Goal: Book appointment/travel/reservation

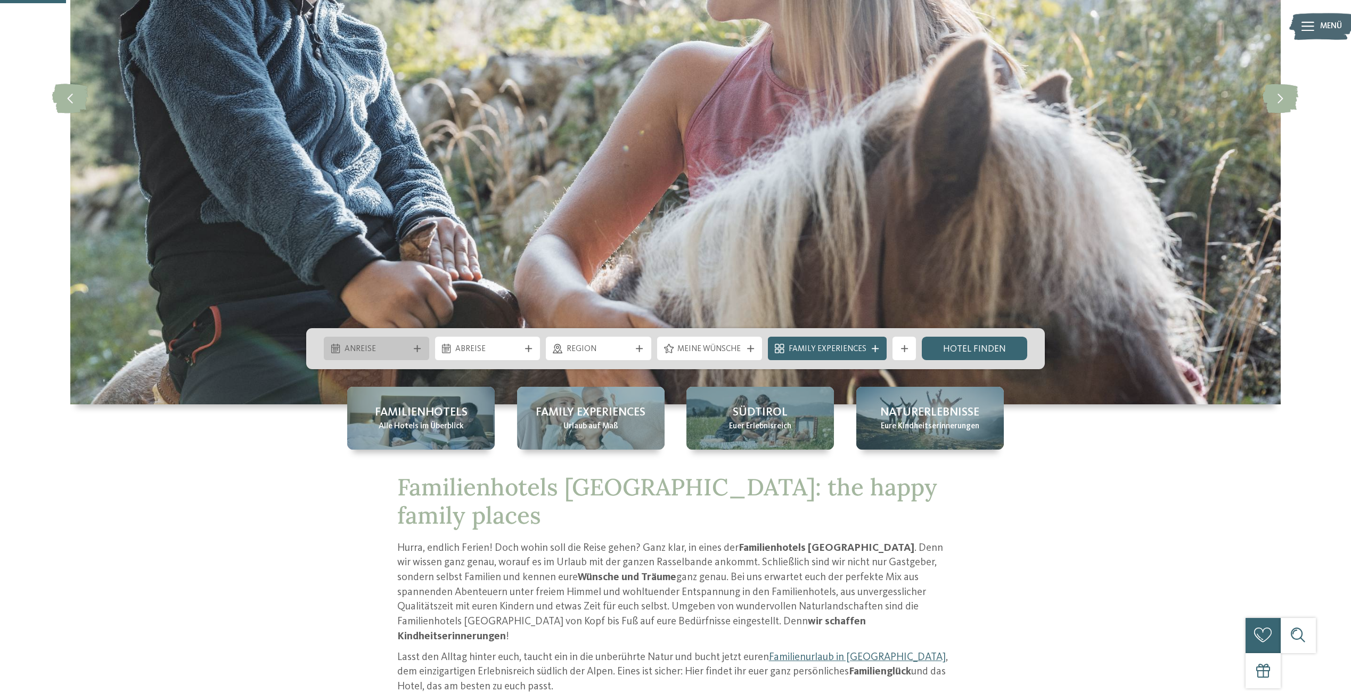
click at [392, 346] on span "Anreise" at bounding box center [377, 350] width 64 height 12
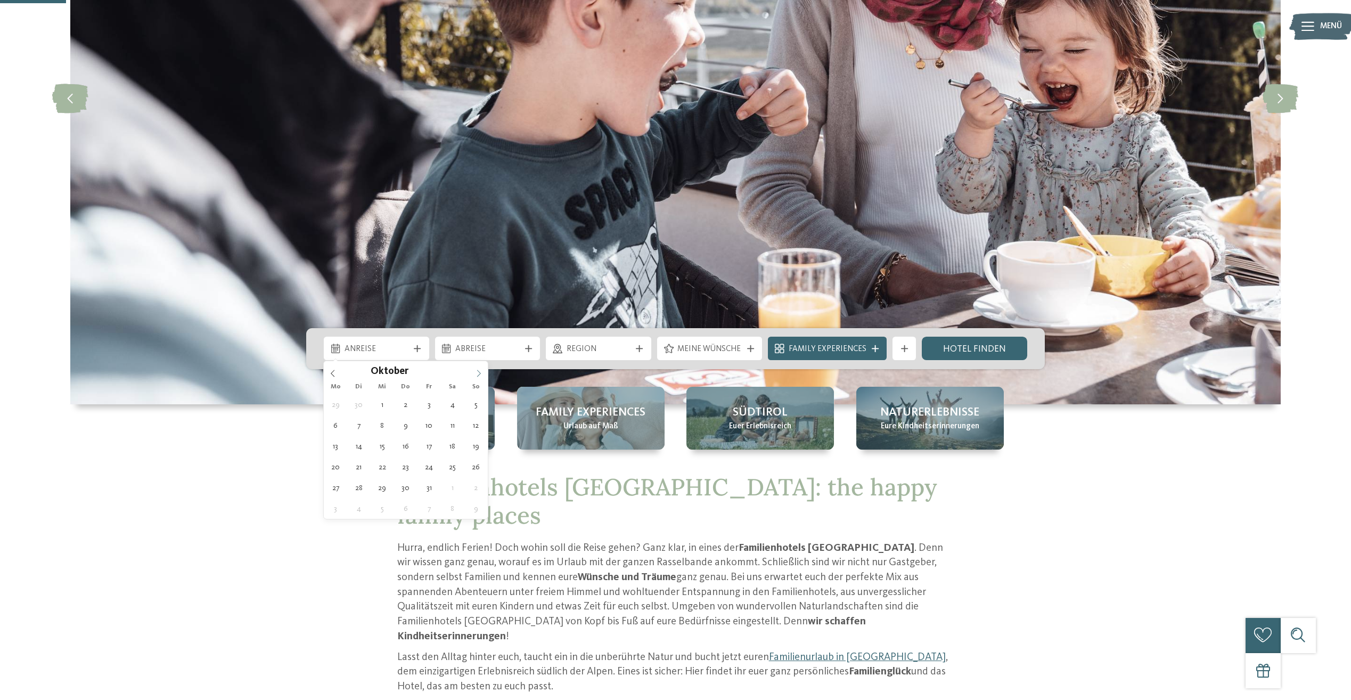
click at [481, 372] on icon at bounding box center [478, 373] width 7 height 7
type div "[DATE]"
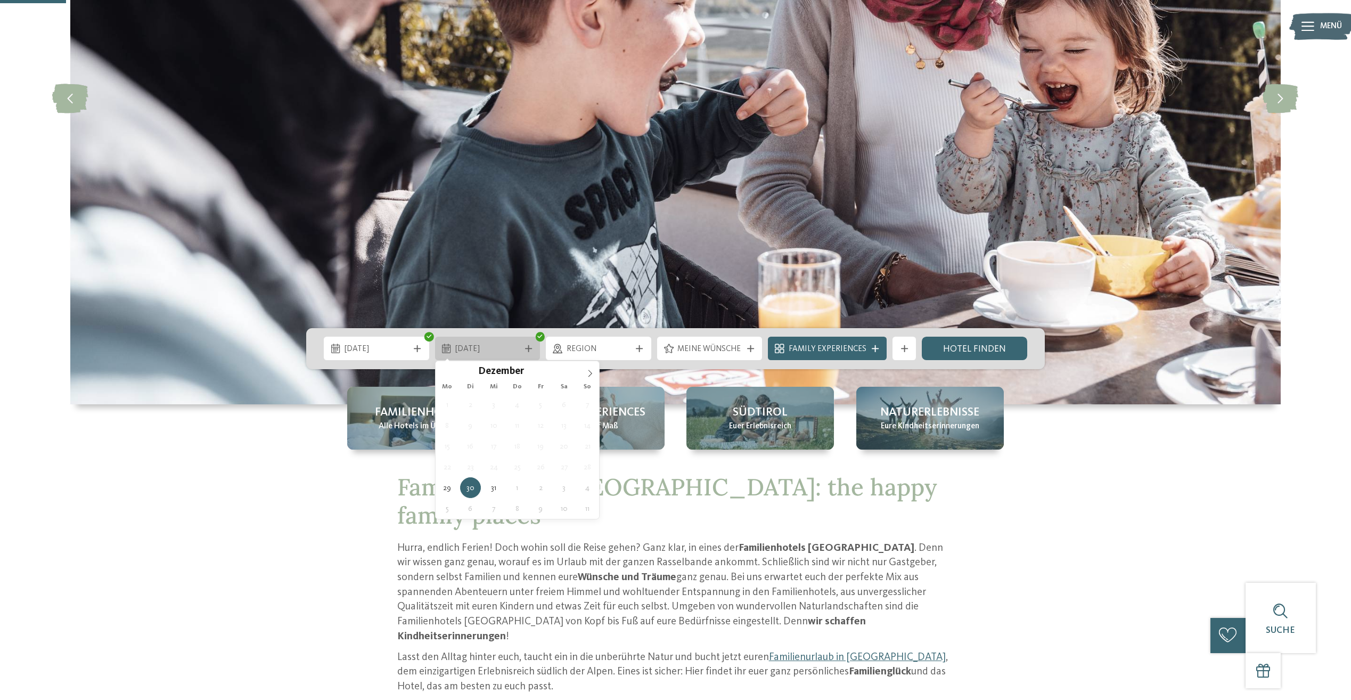
click at [503, 345] on span "[DATE]" at bounding box center [487, 350] width 64 height 12
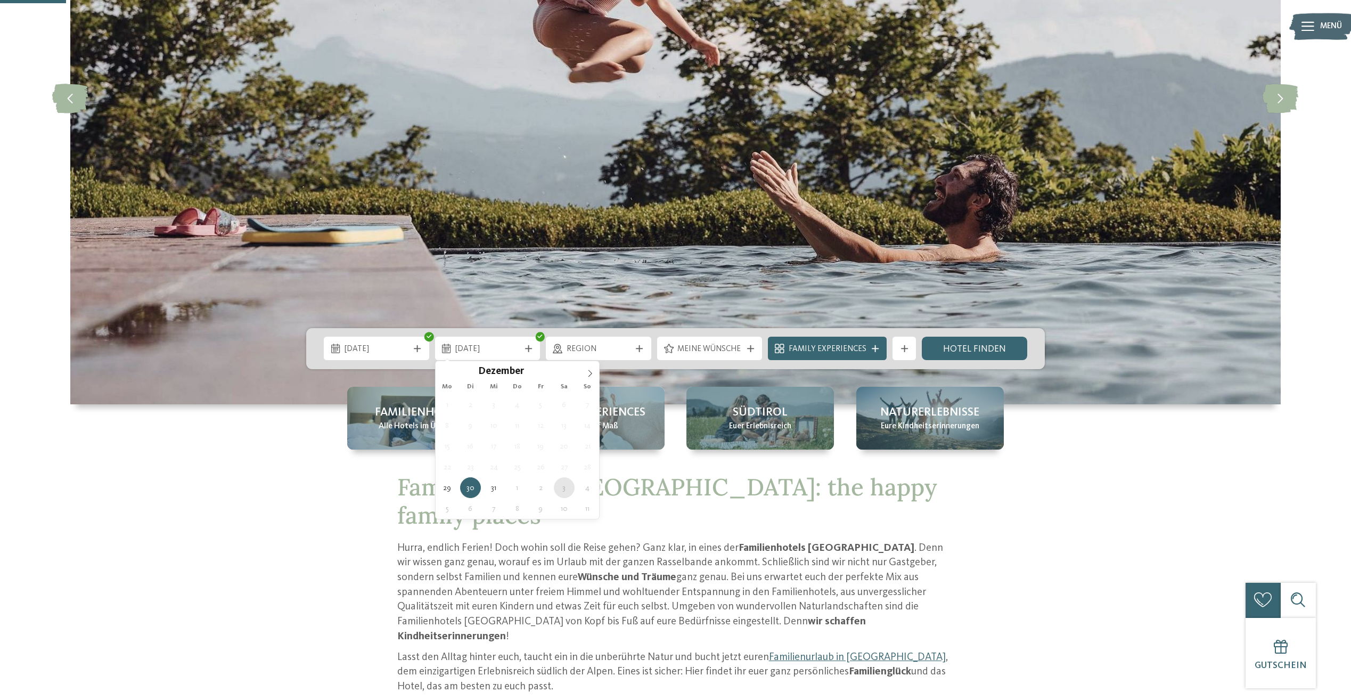
type div "[DATE]"
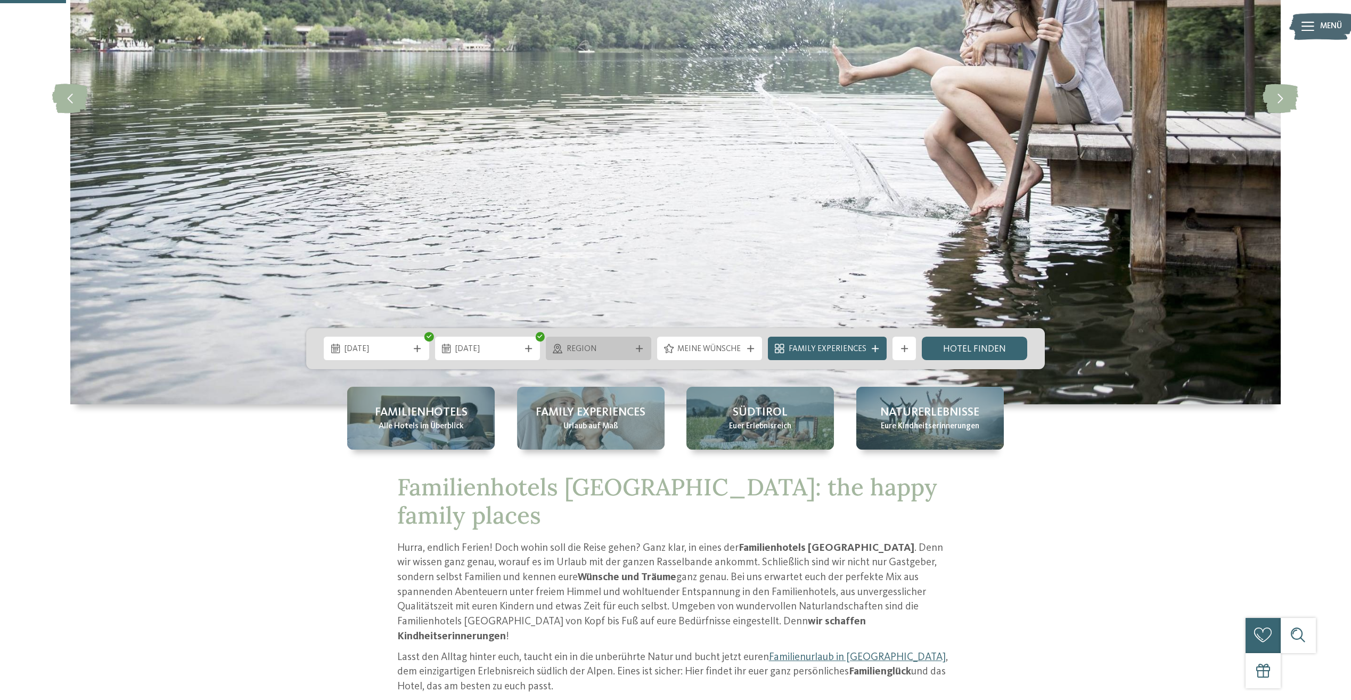
click at [640, 350] on icon at bounding box center [639, 348] width 7 height 7
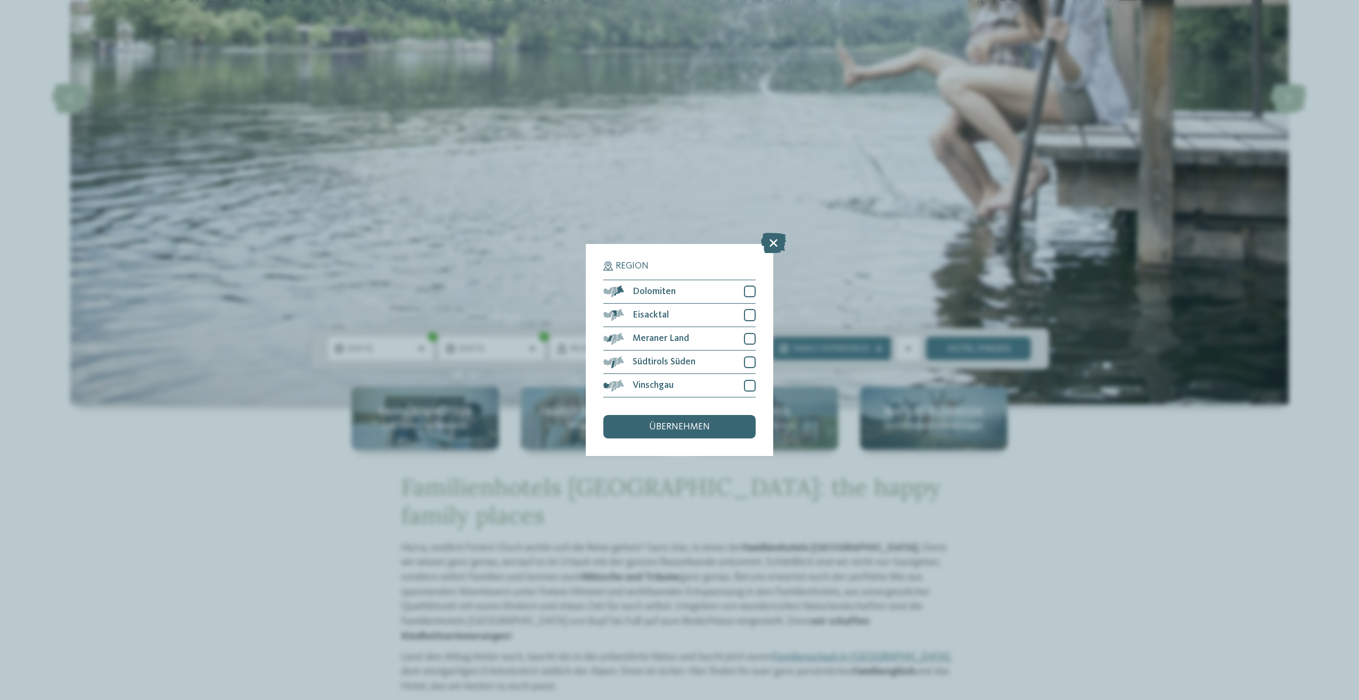
click at [1124, 415] on div "Region Dolomiten" at bounding box center [679, 350] width 1359 height 700
